Goal: Task Accomplishment & Management: Complete application form

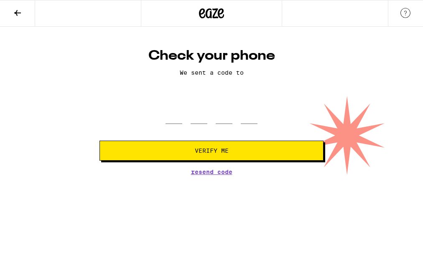
click at [211, 152] on span "Verify Me" at bounding box center [212, 151] width 34 height 6
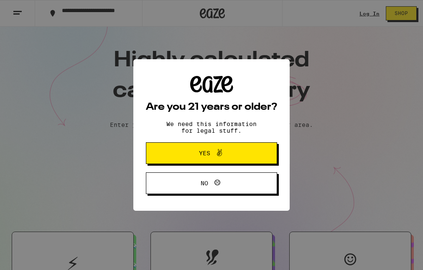
click at [216, 151] on icon at bounding box center [219, 153] width 10 height 10
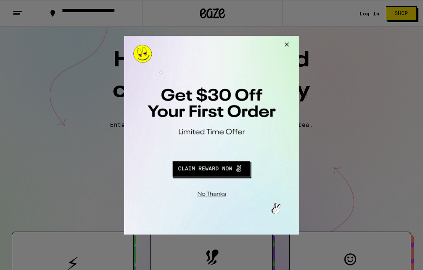
click at [213, 166] on button "Redirect to URL" at bounding box center [210, 168] width 145 height 20
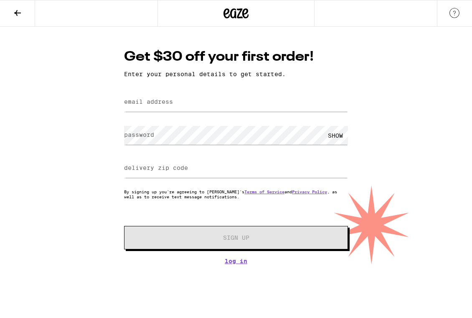
click at [158, 170] on label "delivery zip code" at bounding box center [156, 167] width 64 height 7
type input "90275"
click at [150, 104] on label "email address" at bounding box center [148, 101] width 49 height 7
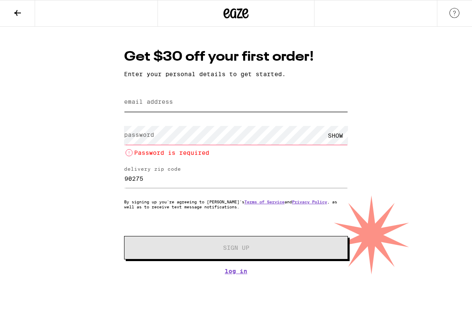
click at [193, 104] on input "email address" at bounding box center [236, 102] width 224 height 19
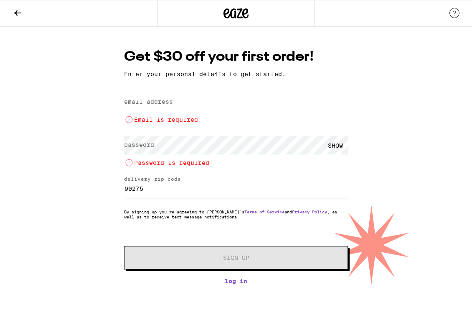
click at [153, 104] on label "email address" at bounding box center [148, 101] width 49 height 7
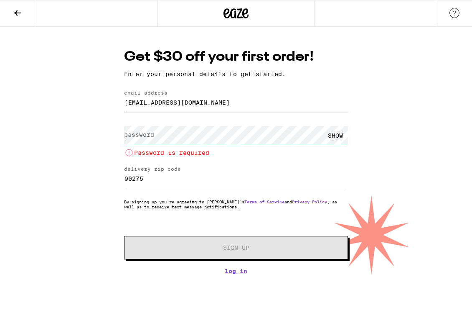
type input "azoomzoom5@yahoo.com"
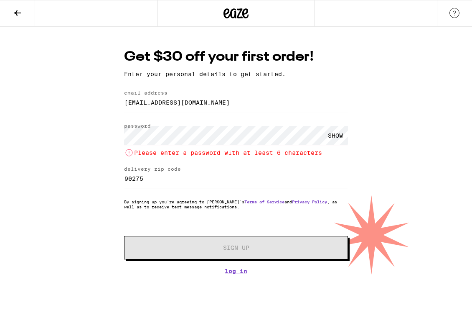
click at [336, 134] on div "SHOW" at bounding box center [335, 135] width 25 height 19
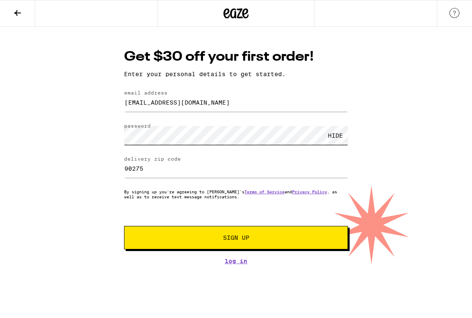
click at [120, 137] on div "Get $30 off your first order! Enter your personal details to get started. email…" at bounding box center [236, 156] width 241 height 216
click at [242, 239] on span "Sign Up" at bounding box center [236, 237] width 26 height 6
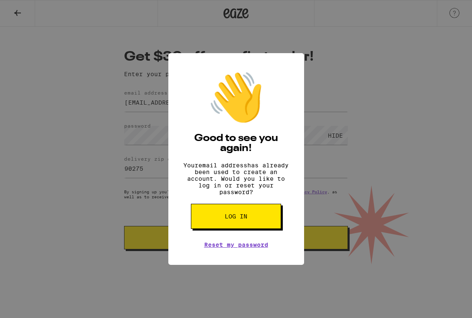
click at [228, 219] on span "Log in" at bounding box center [236, 216] width 23 height 6
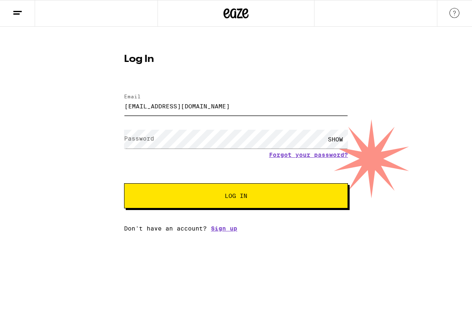
type input "azoomzoom5@yahoo.com"
click at [144, 138] on label "Password" at bounding box center [139, 138] width 30 height 7
click at [238, 196] on span "Log In" at bounding box center [236, 196] width 23 height 6
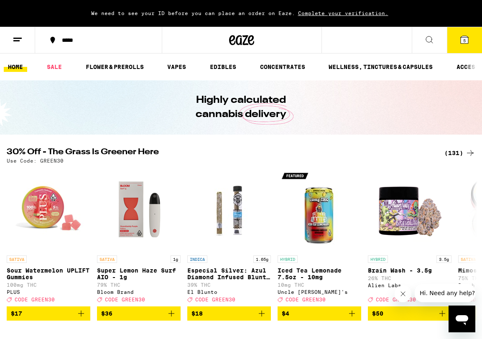
click at [337, 14] on span "Complete your verification." at bounding box center [343, 12] width 96 height 5
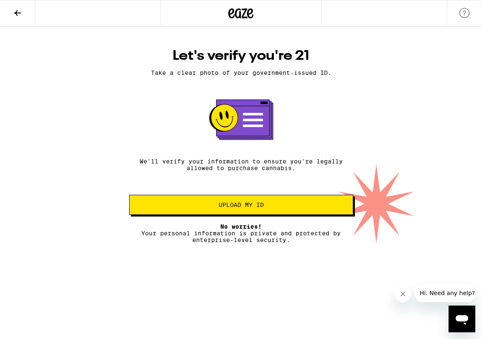
click at [242, 206] on span "Upload my ID" at bounding box center [240, 205] width 45 height 6
click at [422, 270] on icon "Open messaging window" at bounding box center [461, 318] width 15 height 15
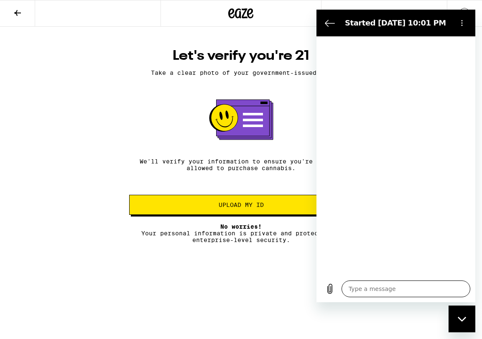
type textarea "x"
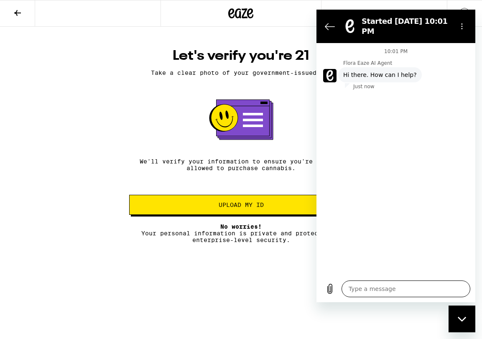
click at [365, 270] on textarea at bounding box center [405, 288] width 129 height 17
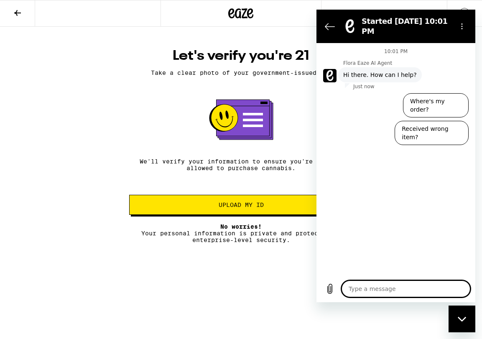
type textarea "I"
type textarea "x"
type textarea "I'"
type textarea "x"
type textarea "I'm"
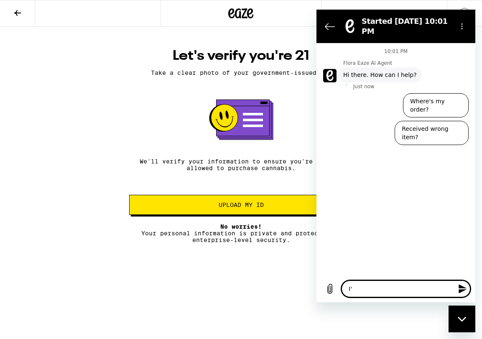
type textarea "x"
type textarea "I'm"
type textarea "x"
type textarea "I'm h"
type textarea "x"
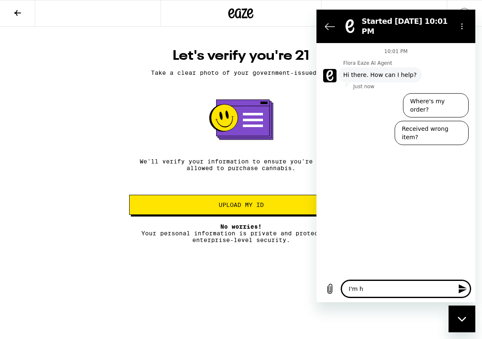
type textarea "I'm ha"
type textarea "x"
type textarea "I'm hav"
type textarea "x"
type textarea "I'm havi"
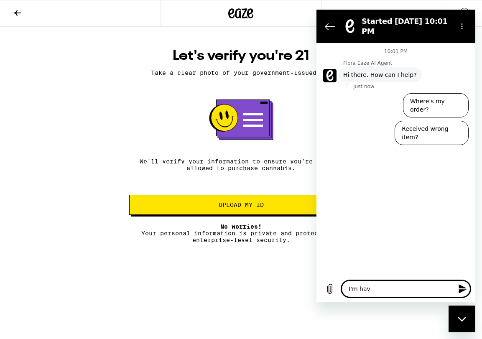
type textarea "x"
type textarea "I'm havin"
type textarea "x"
type textarea "I'm having"
type textarea "x"
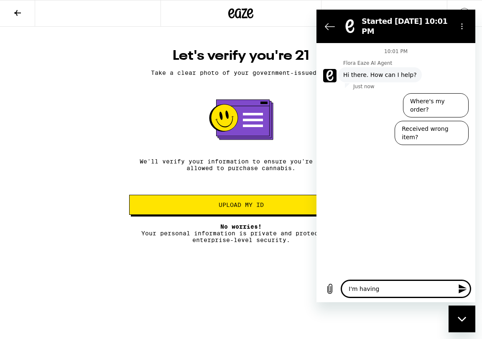
type textarea "I'm having"
type textarea "x"
type textarea "I'm having o"
type textarea "x"
type textarea "I'm having"
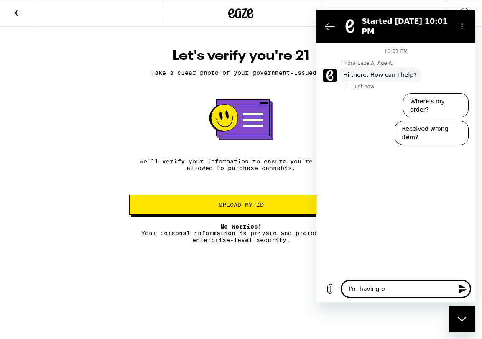
type textarea "x"
type textarea "I'm having t"
type textarea "x"
type textarea "I'm having tr"
type textarea "x"
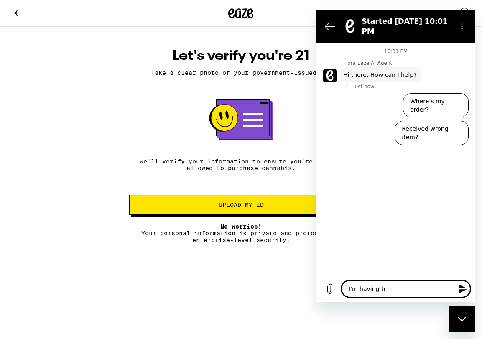
type textarea "I'm having tro"
type textarea "x"
type textarea "I'm having trou"
type textarea "x"
type textarea "I'm having troub"
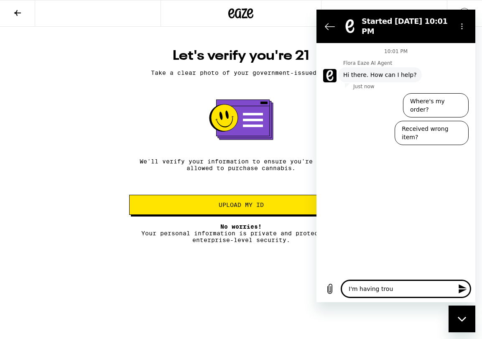
type textarea "x"
type textarea "I'm having troubl"
type textarea "x"
type textarea "I'm having trouble"
type textarea "x"
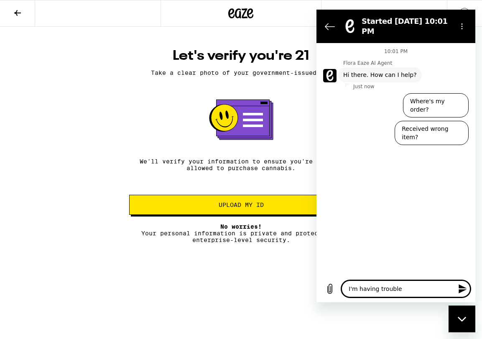
type textarea "I'm having trouble"
type textarea "x"
type textarea "I'm having trouble g"
type textarea "x"
type textarea "I'm having trouble ge"
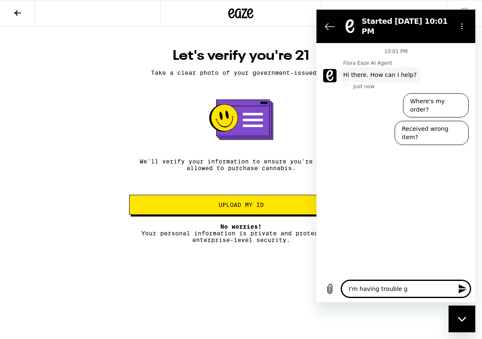
type textarea "x"
type textarea "I'm having trouble get"
type textarea "x"
type textarea "I'm having trouble gett"
type textarea "x"
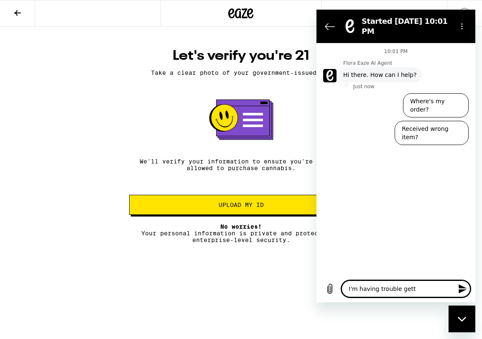
type textarea "I'm having trouble getti"
type textarea "x"
type textarea "I'm having trouble gettin"
type textarea "x"
type textarea "I'm having trouble getting"
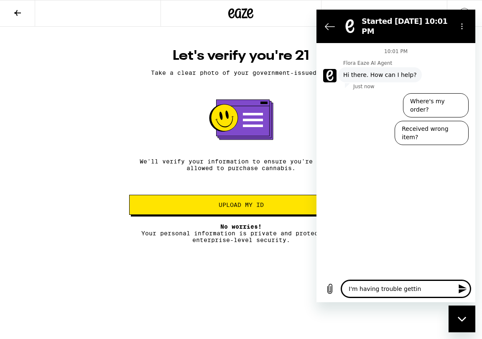
type textarea "x"
type textarea "I'm having trouble getting"
type textarea "x"
type textarea "I'm having trouble getting v"
type textarea "x"
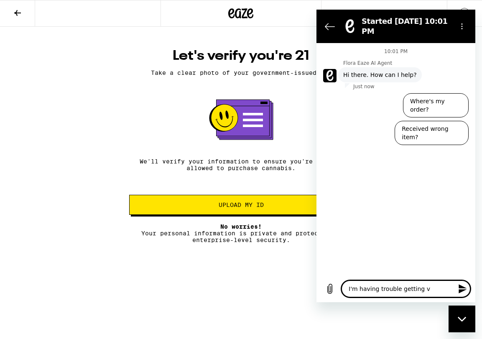
type textarea "I'm having trouble getting ve"
type textarea "x"
type textarea "I'm having trouble getting ver"
type textarea "x"
type textarea "I'm having trouble getting veri"
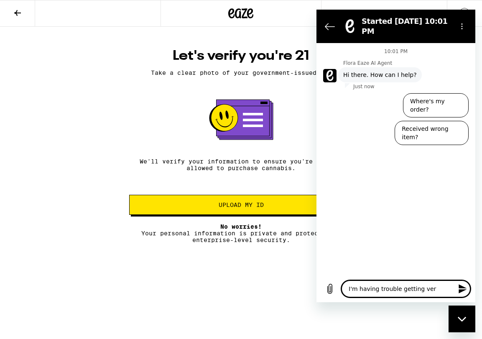
type textarea "x"
type textarea "I'm having trouble getting verif"
type textarea "x"
type textarea "I'm having trouble getting verifi"
type textarea "x"
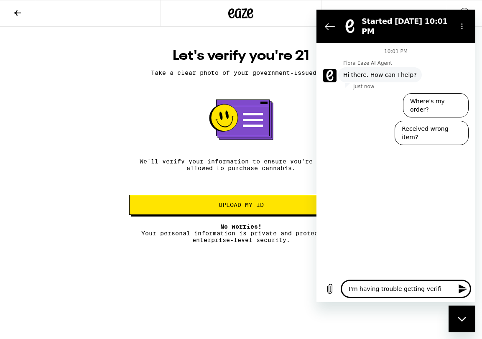
type textarea "I'm having trouble getting verif"
type textarea "x"
type textarea "I'm having trouble getting verifi"
type textarea "x"
type textarea "I'm having trouble getting verifie"
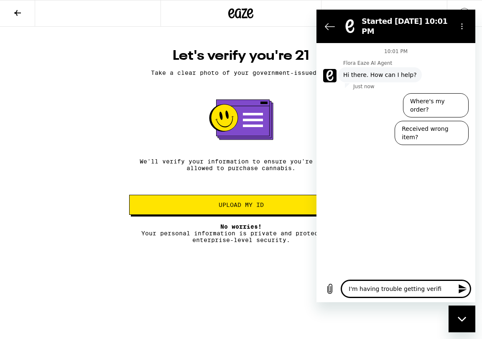
type textarea "x"
type textarea "I'm having trouble getting verified"
type textarea "x"
type textarea "I'm having trouble getting verified"
type textarea "x"
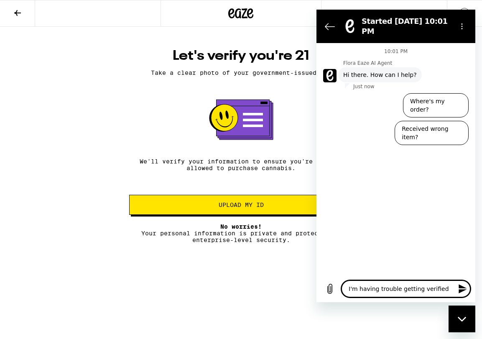
type textarea "I'm having trouble getting verified a"
type textarea "x"
type textarea "I'm having trouble getting verified as"
type textarea "x"
type textarea "I'm having trouble getting verified as"
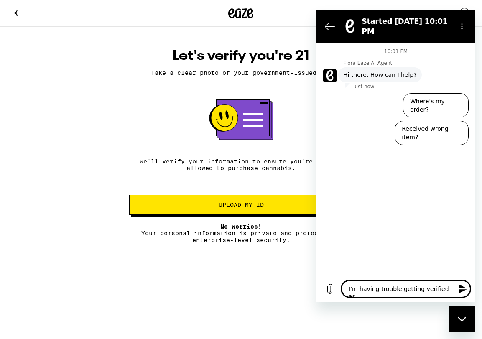
type textarea "x"
type textarea "I'm having trouble getting verified as m"
type textarea "x"
type textarea "I'm having trouble getting verified as my"
type textarea "x"
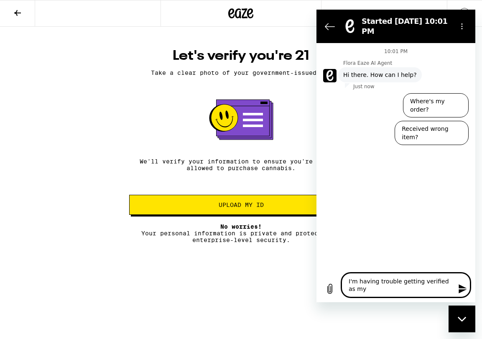
type textarea "I'm having trouble getting verified as my"
type textarea "x"
type textarea "I'm having trouble getting verified as my p"
type textarea "x"
type textarea "I'm having trouble getting verified as my ph"
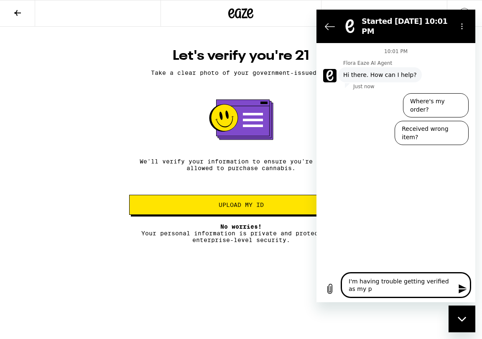
type textarea "x"
type textarea "I'm having trouble getting verified as my pho"
type textarea "x"
type textarea "I'm having trouble getting verified as my phon"
type textarea "x"
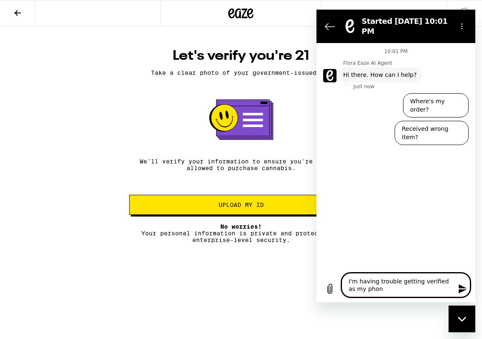
type textarea "I'm having trouble getting verified as my phone"
type textarea "x"
type textarea "I'm having trouble getting verified as my phone"
type textarea "x"
type textarea "I'm having trouble getting verified as my phone c"
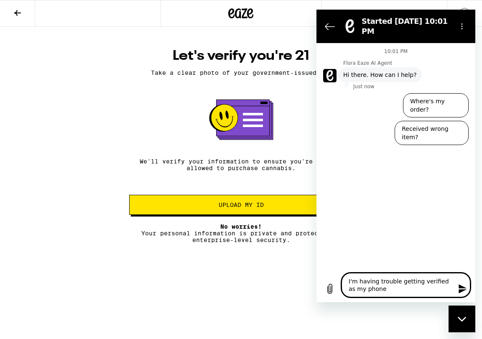
type textarea "x"
type textarea "I'm having trouble getting verified as my phone ca"
type textarea "x"
type textarea "I'm having trouble getting verified as my phone can"
type textarea "x"
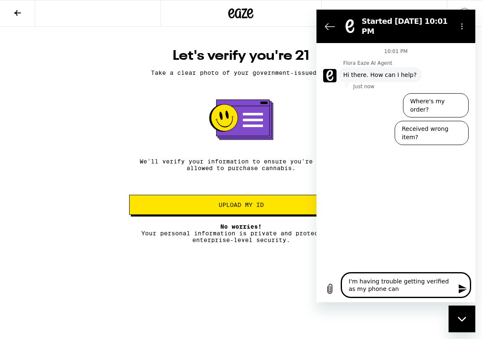
type textarea "I'm having trouble getting verified as my phone can'"
type textarea "x"
type textarea "I'm having trouble getting verified as my phone can't"
type textarea "x"
type textarea "I'm having trouble getting verified as my phone can't"
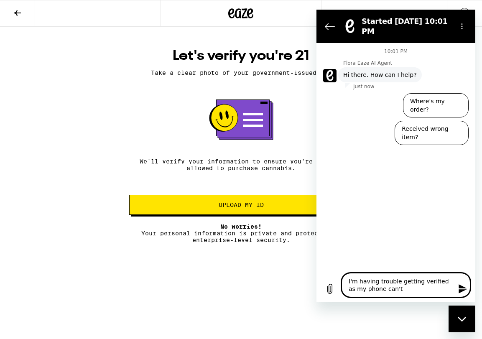
type textarea "x"
type textarea "I'm having trouble getting verified as my phone can't s"
type textarea "x"
type textarea "I'm having trouble getting verified as my phone can't se"
type textarea "x"
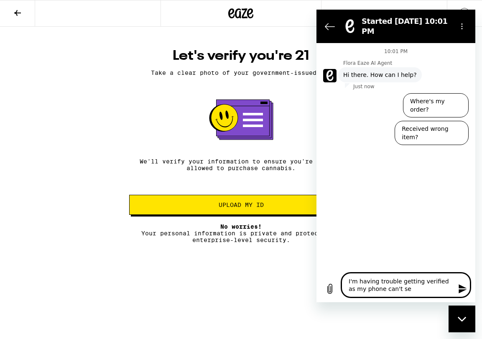
type textarea "I'm having trouble getting verified as my phone can't see"
type textarea "x"
type textarea "I'm having trouble getting verified as my phone can't seem"
type textarea "x"
type textarea "I'm having trouble getting verified as my phone can't seem"
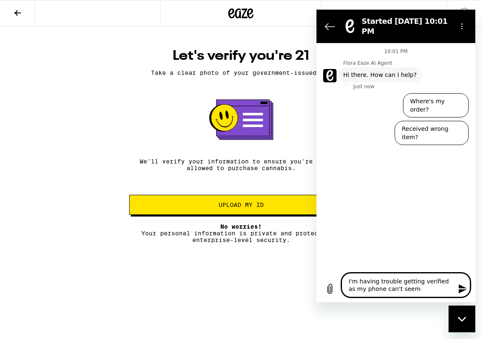
type textarea "x"
type textarea "I'm having trouble getting verified as my phone can't seem t"
type textarea "x"
type textarea "I'm having trouble getting verified as my phone can't seem to"
type textarea "x"
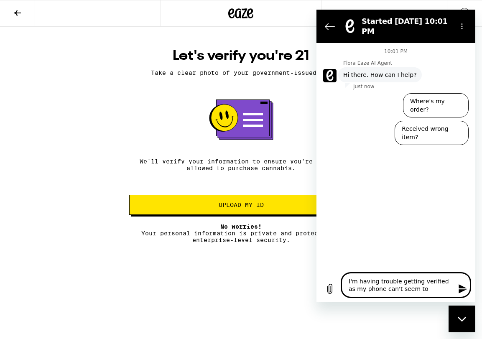
type textarea "I'm having trouble getting verified as my phone can't seem to"
type textarea "x"
type textarea "I'm having trouble getting verified as my phone can't seem to t"
type textarea "x"
type textarea "I'm having trouble getting verified as my phone can't seem to ta"
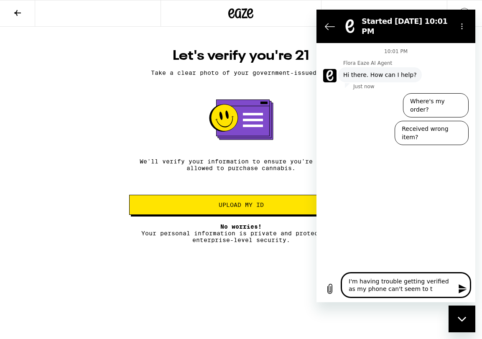
type textarea "x"
type textarea "I'm having trouble getting verified as my phone can't seem to tak"
type textarea "x"
type textarea "I'm having trouble getting verified as my phone can't seem to take"
type textarea "x"
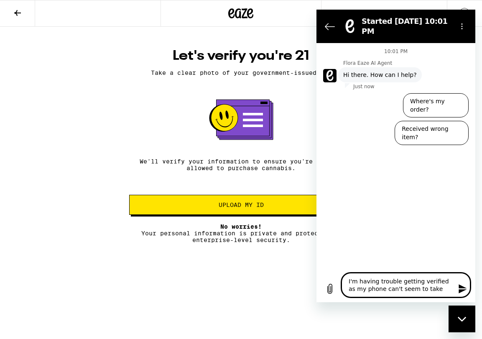
type textarea "I'm having trouble getting verified as my phone can't seem to take"
type textarea "x"
type textarea "I'm having trouble getting verified as my phone can't seem to take p"
type textarea "x"
type textarea "I'm having trouble getting verified as my phone can't seem to take ph"
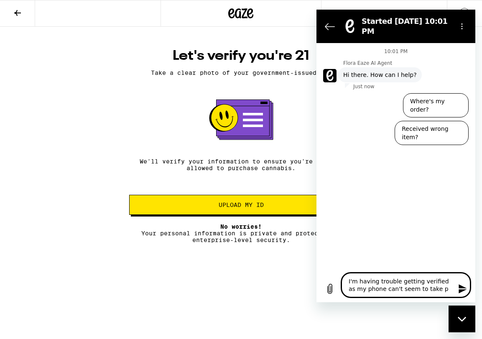
type textarea "x"
type textarea "I'm having trouble getting verified as my phone can't seem to take pho"
type textarea "x"
type textarea "I'm having trouble getting verified as my phone can't seem to take phot"
type textarea "x"
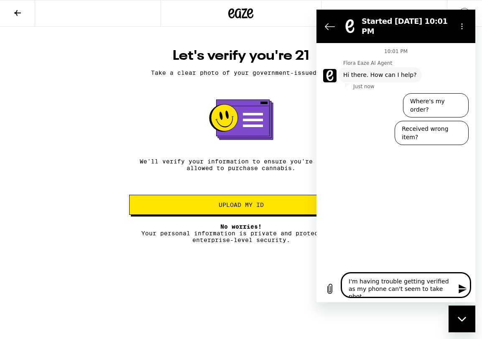
type textarea "I'm having trouble getting verified as my phone can't seem to take photo"
type textarea "x"
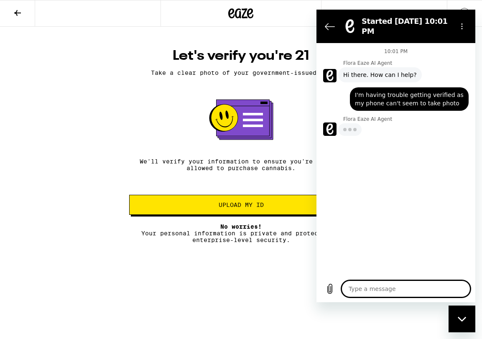
type textarea "x"
type textarea "H"
type textarea "x"
type textarea "Ho"
type textarea "x"
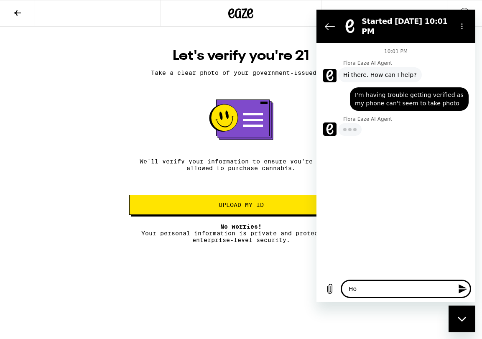
type textarea "How"
type textarea "x"
type textarea "How"
type textarea "x"
type textarea "How d"
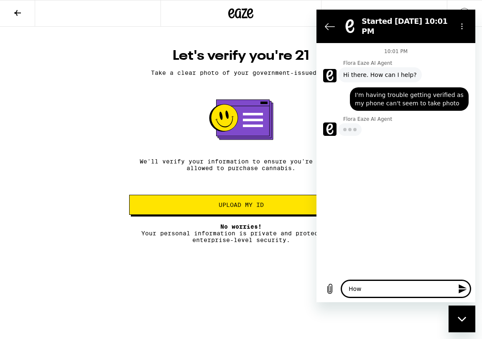
type textarea "x"
type textarea "How do"
type textarea "x"
type textarea "How do"
type textarea "x"
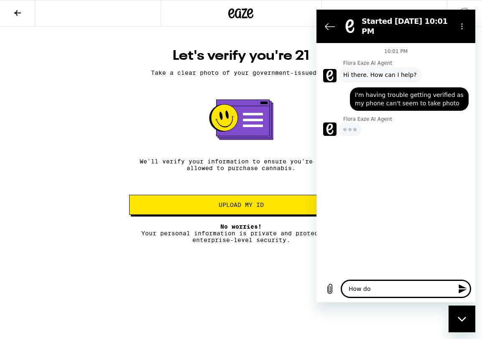
type textarea "How do a"
type textarea "x"
type textarea "How do a"
type textarea "x"
type textarea "How do a v"
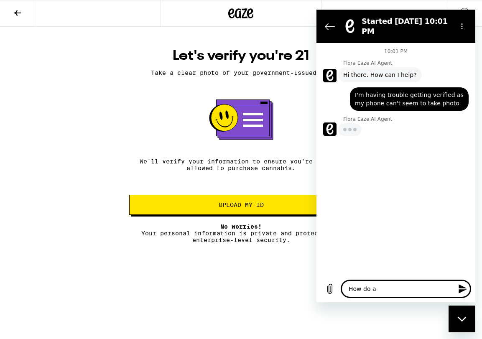
type textarea "x"
type textarea "How do a ve"
type textarea "x"
type textarea "How do a ver"
type textarea "x"
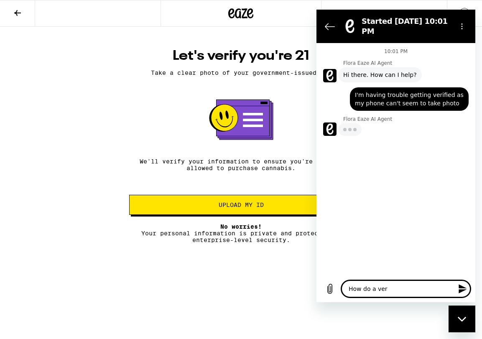
type textarea "How do a veri"
type textarea "x"
type textarea "How do a verif"
type textarea "x"
type textarea "How do a verify"
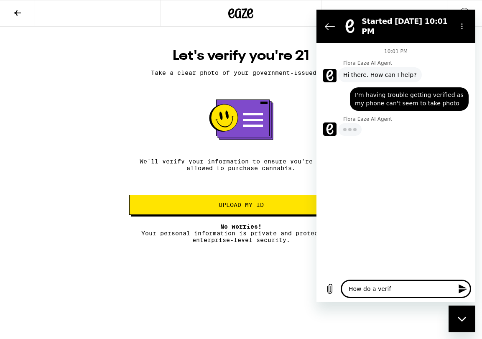
type textarea "x"
type textarea "How do a verify"
type textarea "x"
type textarea "How do a verify a"
type textarea "x"
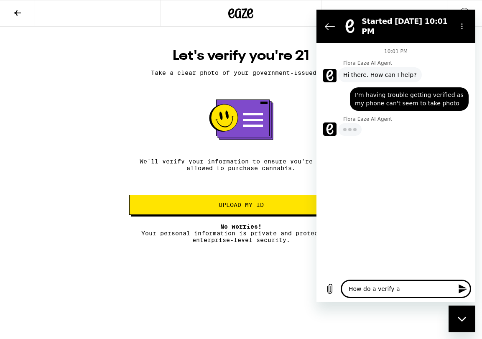
type textarea "How do a verify an"
type textarea "x"
type textarea "How do a verify ano"
type textarea "x"
type textarea "How do a verify anot"
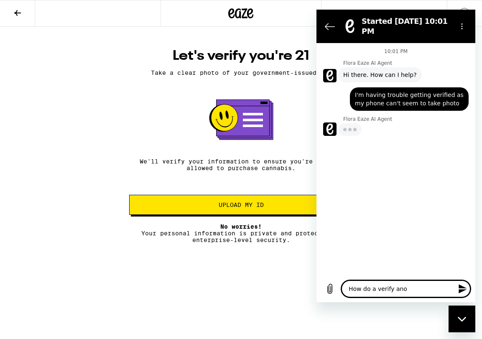
type textarea "x"
type textarea "How do a verify anoth"
type textarea "x"
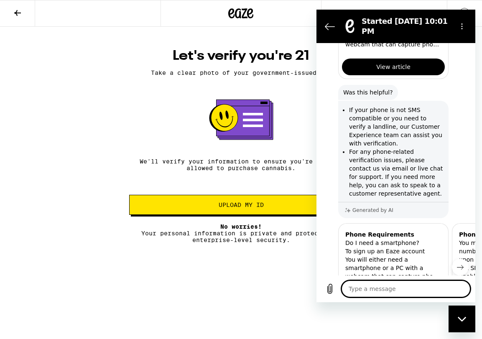
scroll to position [243, 0]
click at [376, 202] on div "Generated by AI" at bounding box center [393, 210] width 110 height 16
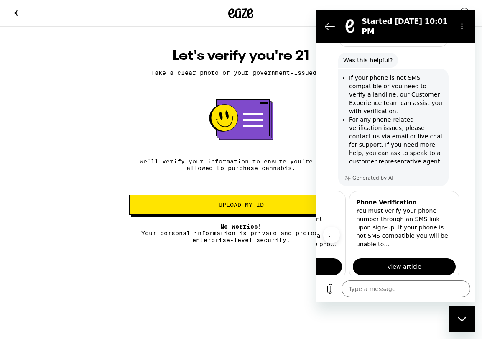
scroll to position [274, 0]
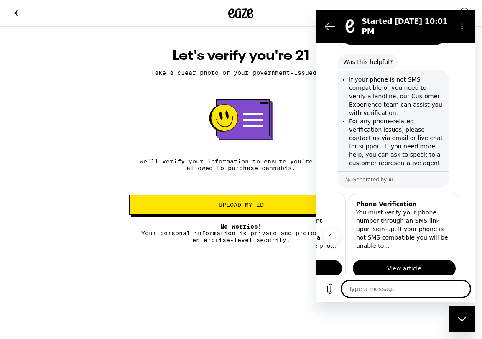
click at [363, 270] on textarea at bounding box center [405, 288] width 129 height 17
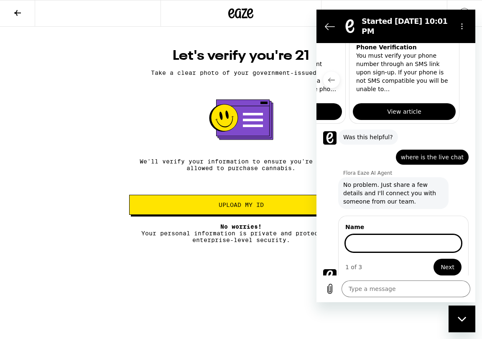
scroll to position [430, 0]
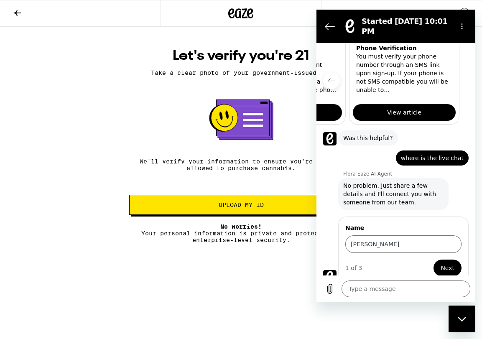
click at [422, 261] on button "Next" at bounding box center [447, 267] width 28 height 17
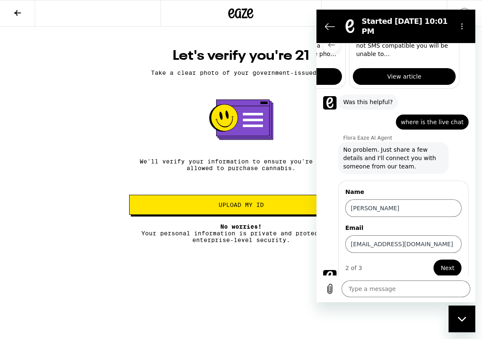
click at [422, 263] on span "Next" at bounding box center [447, 268] width 14 height 10
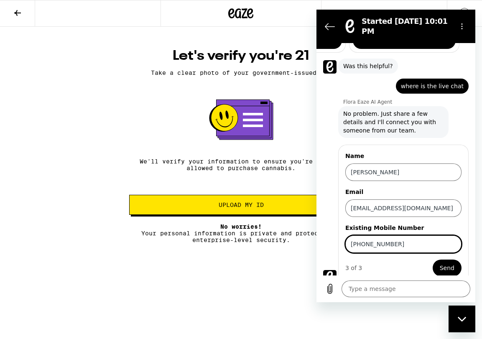
click at [422, 263] on span "Send" at bounding box center [447, 268] width 15 height 10
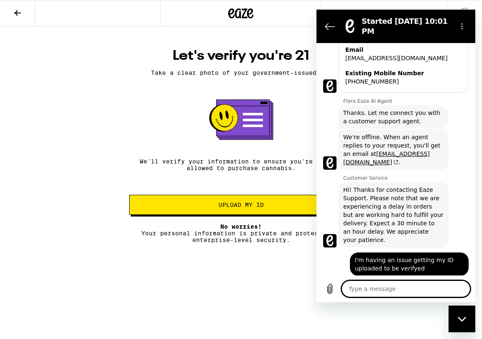
scroll to position [640, 0]
